Goal: Task Accomplishment & Management: Use online tool/utility

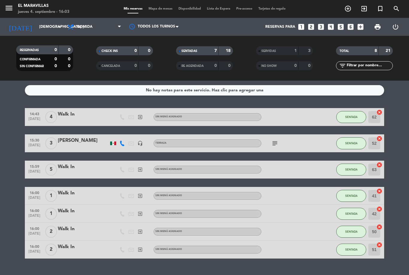
click at [159, 26] on div at bounding box center [154, 26] width 60 height 13
click at [208, 33] on div "Reservas para looks_one looks_two looks_3 looks_4 looks_5 looks_6 add_box" at bounding box center [276, 27] width 180 height 18
click at [170, 26] on div at bounding box center [154, 26] width 60 height 13
click at [204, 33] on div "Reservas para looks_one looks_two looks_3 looks_4 looks_5 looks_6 add_box" at bounding box center [276, 27] width 180 height 18
click at [158, 8] on span "Mapa de mesas" at bounding box center [160, 8] width 30 height 3
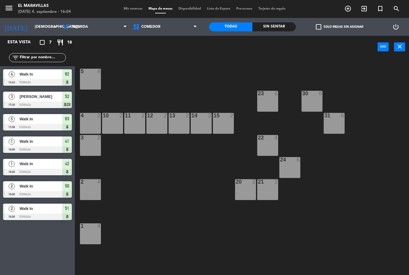
click at [191, 27] on span "Comedor" at bounding box center [165, 26] width 70 height 13
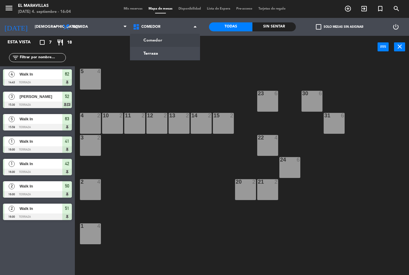
click at [176, 54] on ng-component "menu El Maravillas [DATE] 4. septiembre - 16:04 Mis reservas Mapa de mesas Disp…" at bounding box center [204, 137] width 409 height 275
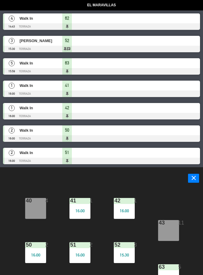
select select "lunch"
select select
